Goal: Transaction & Acquisition: Subscribe to service/newsletter

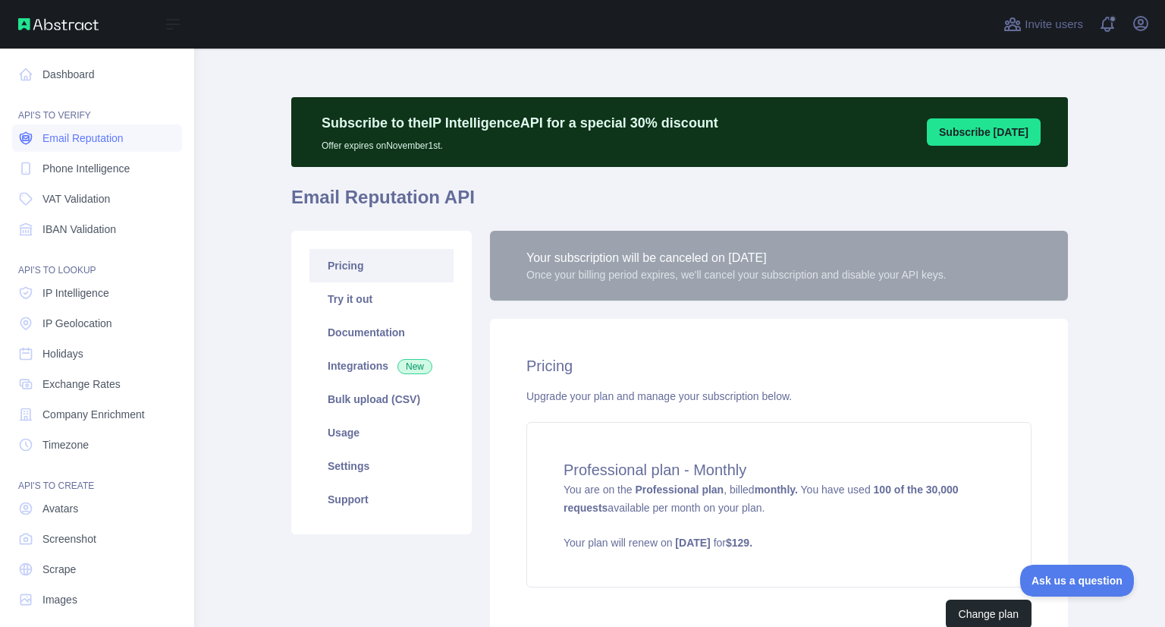
click at [64, 135] on span "Email Reputation" at bounding box center [82, 137] width 81 height 15
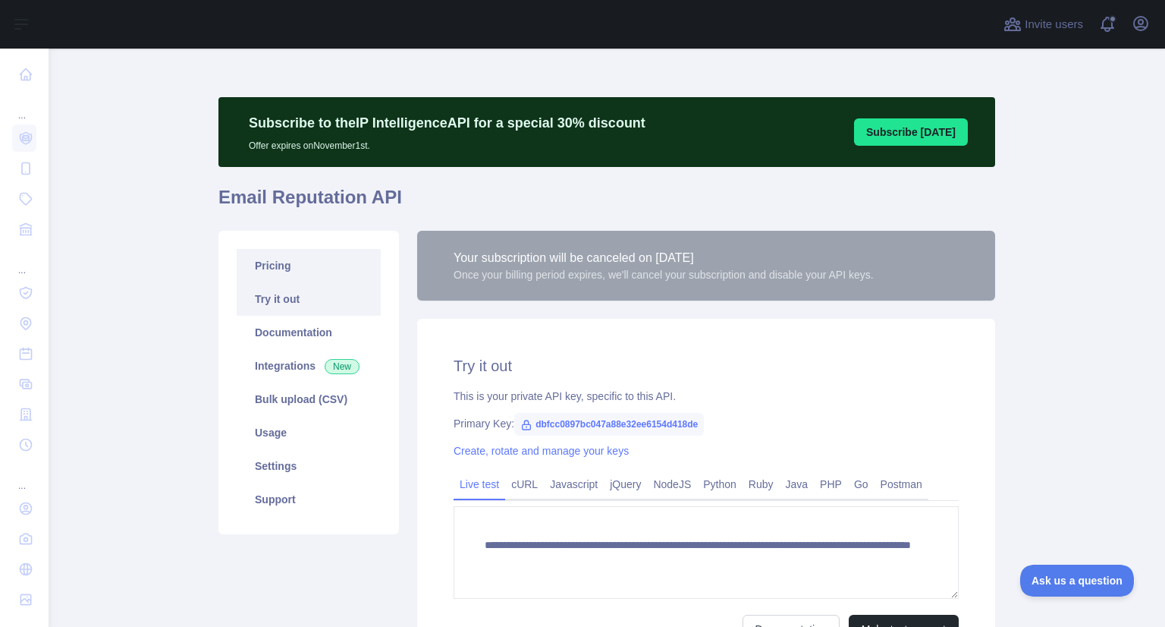
click at [303, 266] on link "Pricing" at bounding box center [309, 265] width 144 height 33
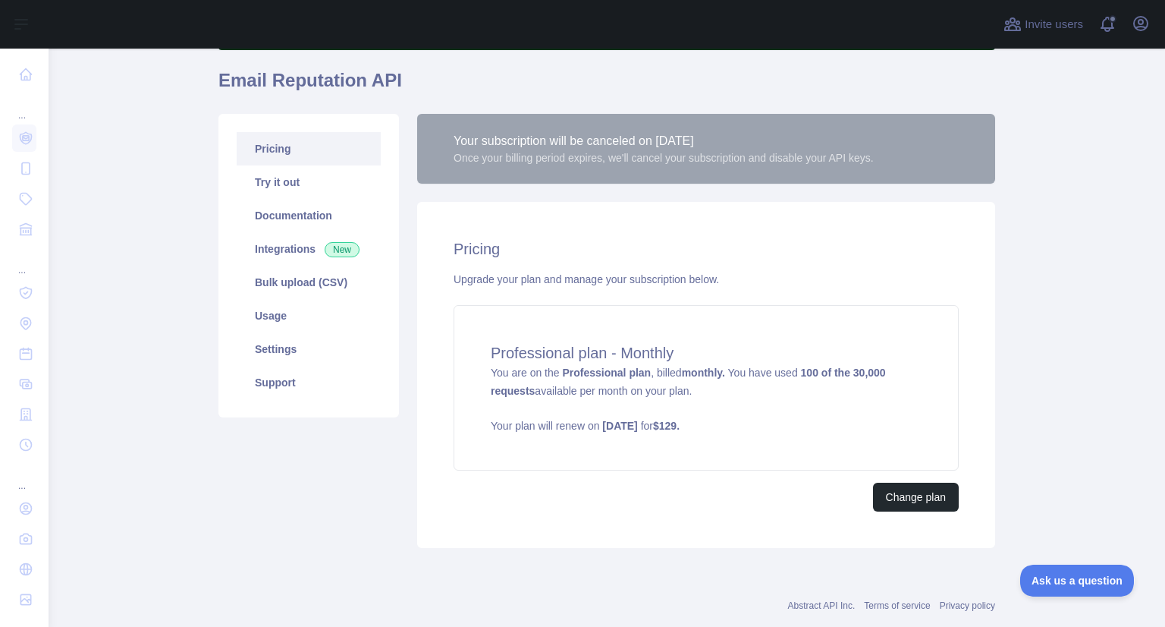
scroll to position [114, 0]
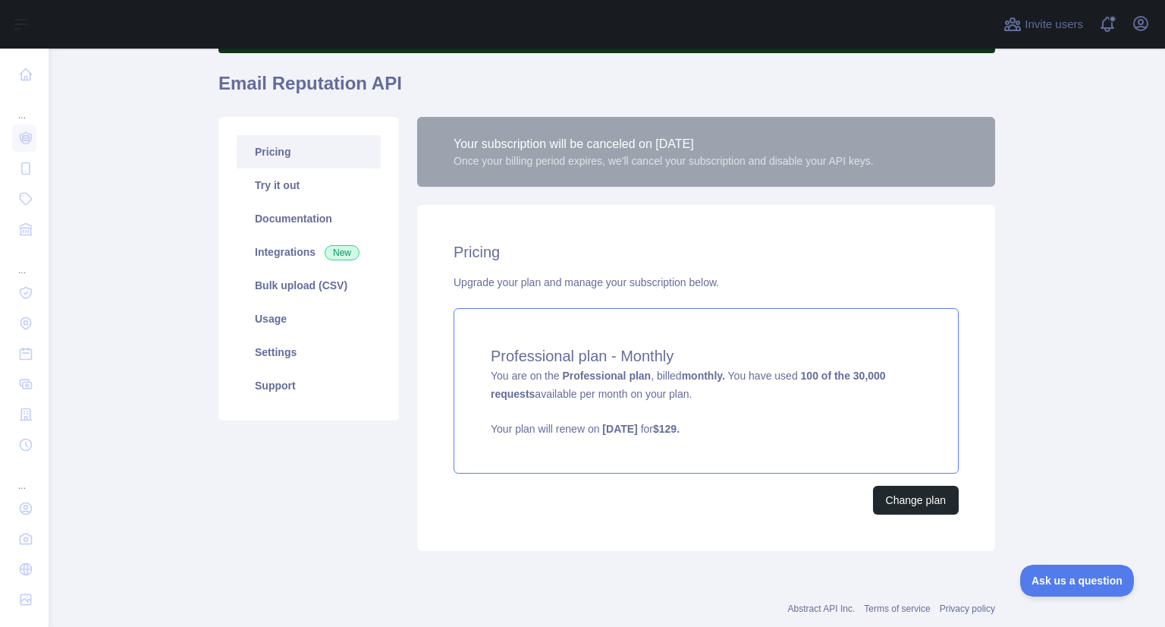
click at [513, 393] on strong "100 of the 30,000 requests" at bounding box center [688, 384] width 395 height 30
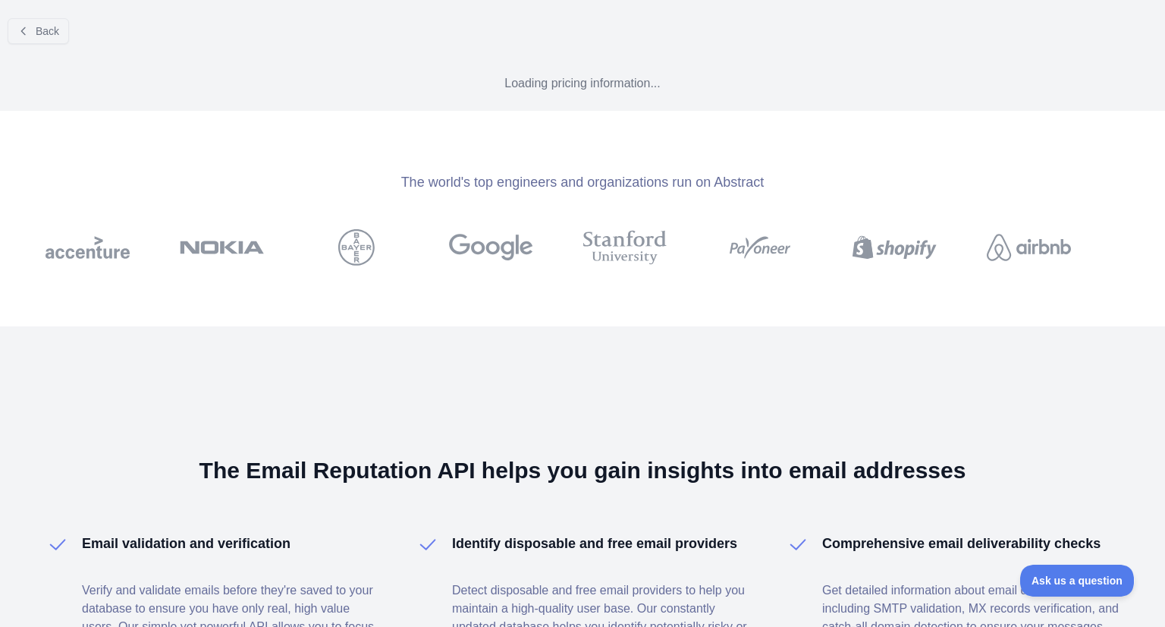
click at [513, 393] on div "The Email Reputation API helps you gain insights into email addresses Email val…" at bounding box center [582, 631] width 1165 height 610
select select "*"
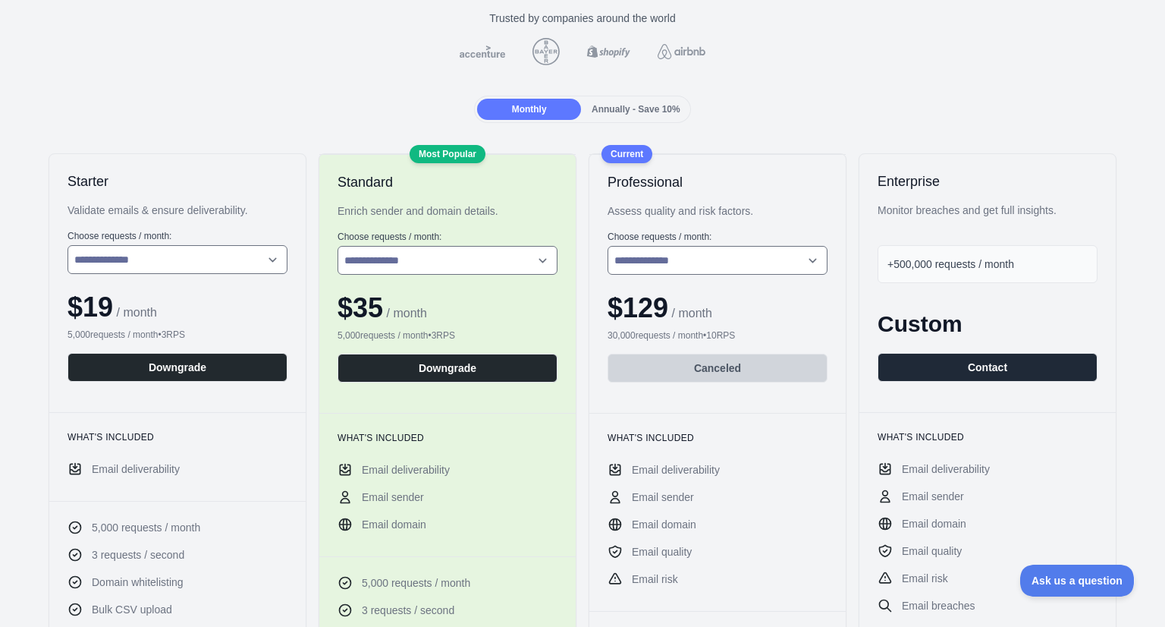
scroll to position [127, 0]
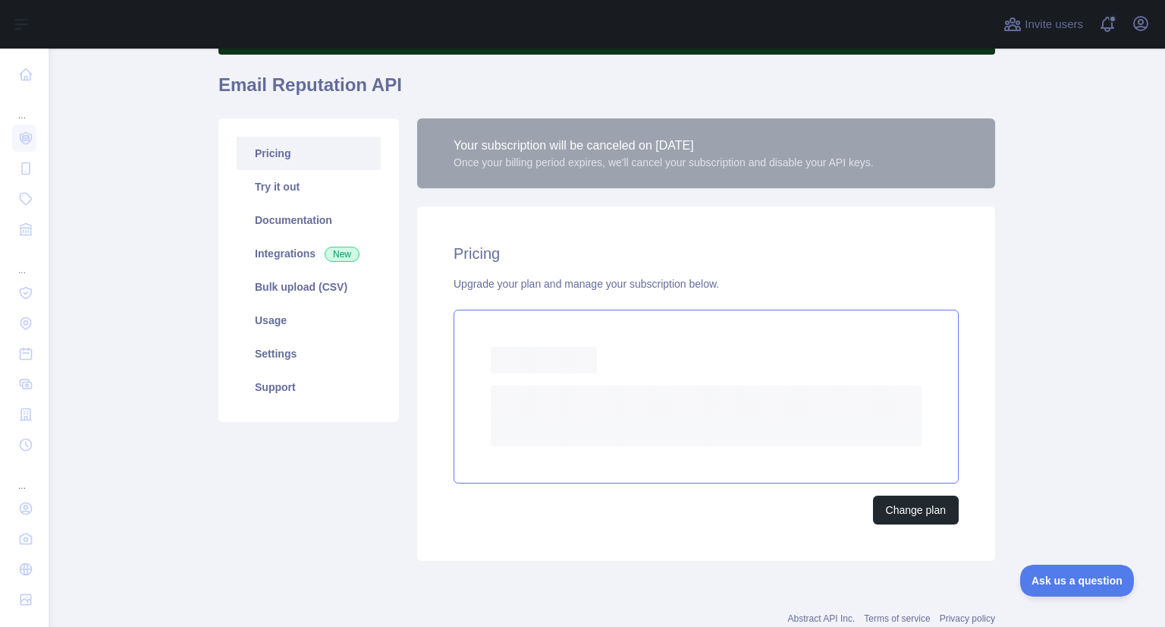
scroll to position [117, 0]
